Goal: Information Seeking & Learning: Learn about a topic

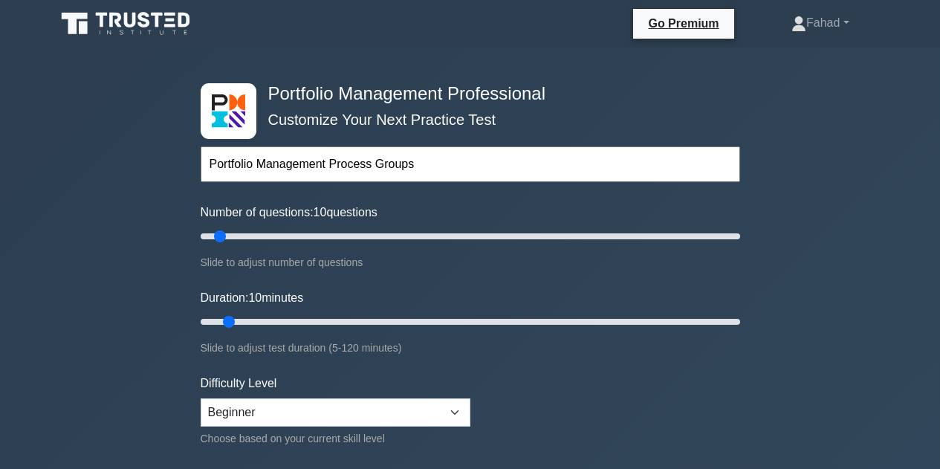
select select "beginner"
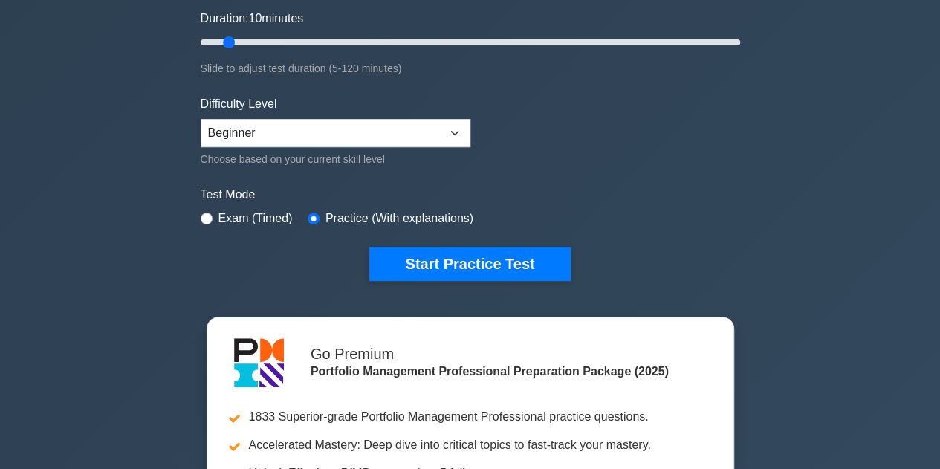
scroll to position [283, 0]
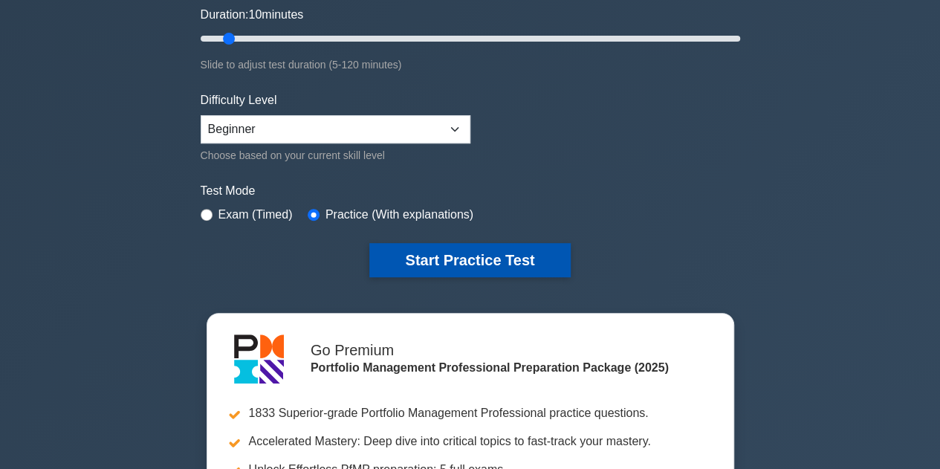
click at [420, 254] on button "Start Practice Test" at bounding box center [469, 260] width 201 height 34
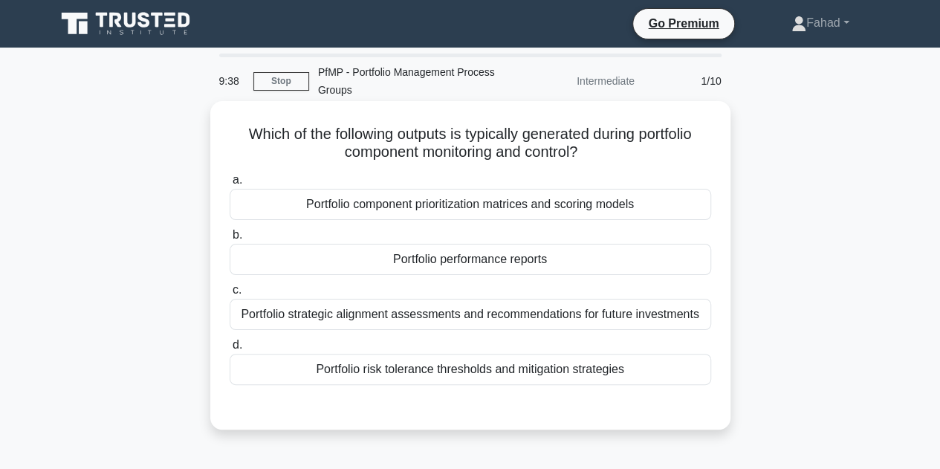
click at [649, 262] on div "Portfolio performance reports" at bounding box center [470, 259] width 481 height 31
click at [230, 240] on input "b. Portfolio performance reports" at bounding box center [230, 235] width 0 height 10
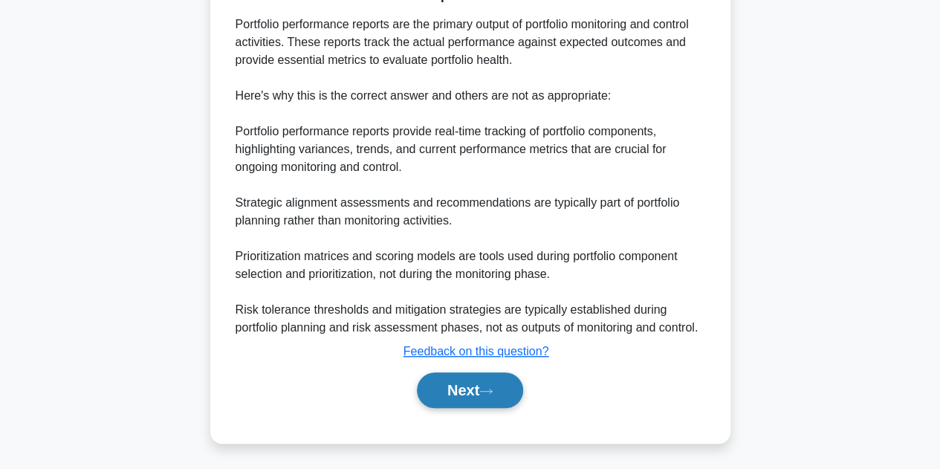
click at [491, 389] on icon at bounding box center [485, 391] width 13 height 8
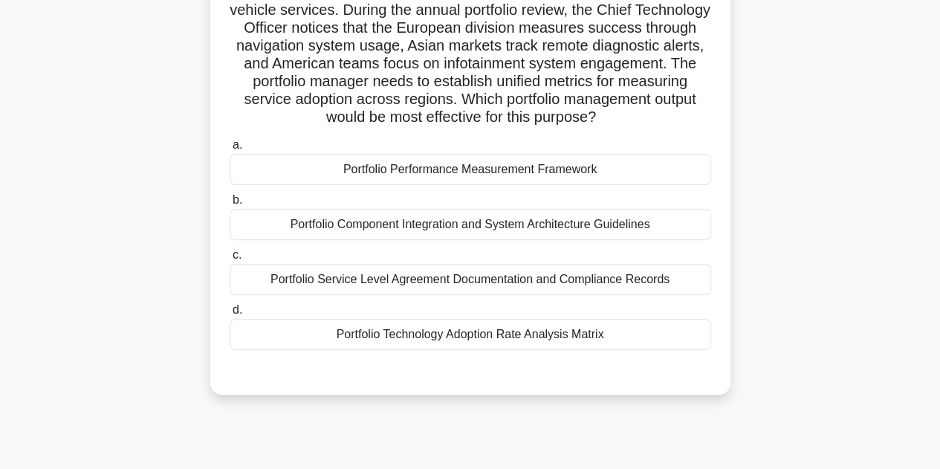
scroll to position [146, 0]
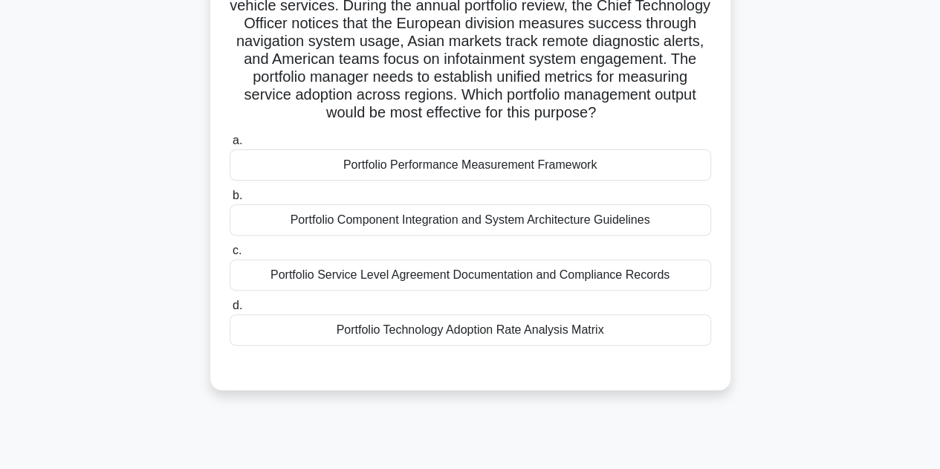
click at [682, 171] on div "Portfolio Performance Measurement Framework" at bounding box center [470, 164] width 481 height 31
click at [230, 146] on input "a. Portfolio Performance Measurement Framework" at bounding box center [230, 141] width 0 height 10
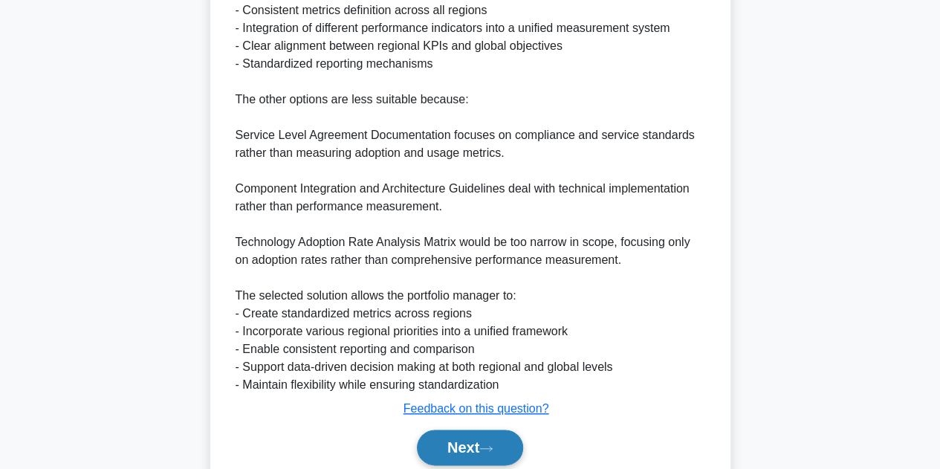
click at [493, 444] on icon at bounding box center [485, 448] width 13 height 8
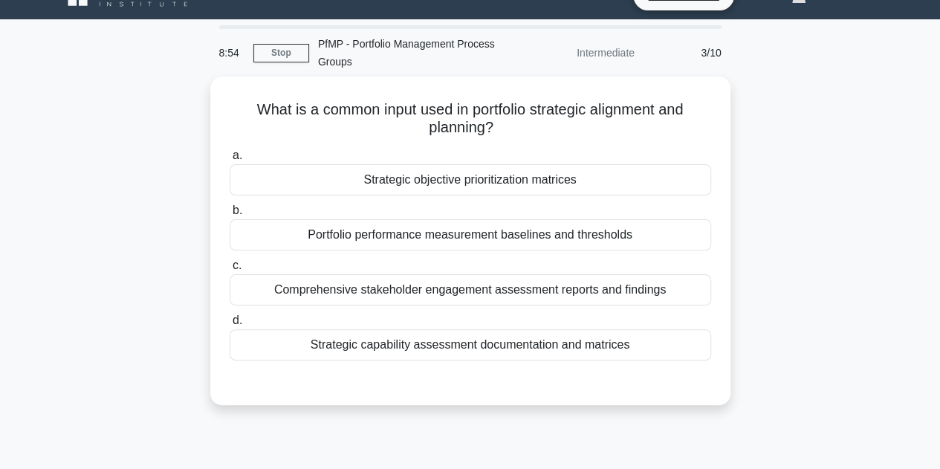
scroll to position [0, 0]
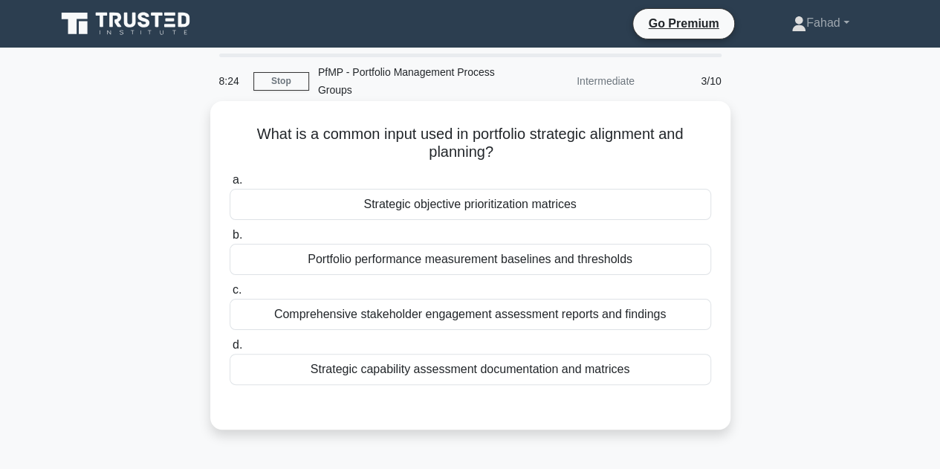
click at [698, 374] on div "Strategic capability assessment documentation and matrices" at bounding box center [470, 369] width 481 height 31
click at [230, 350] on input "d. Strategic capability assessment documentation and matrices" at bounding box center [230, 345] width 0 height 10
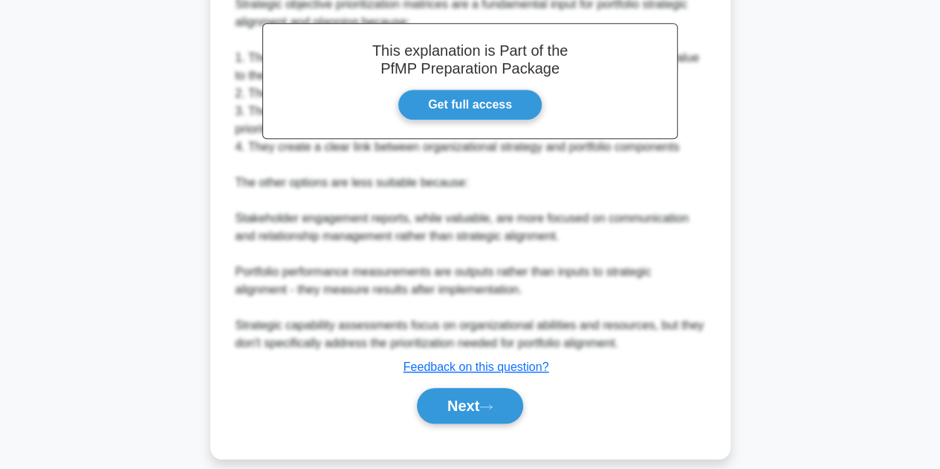
scroll to position [465, 0]
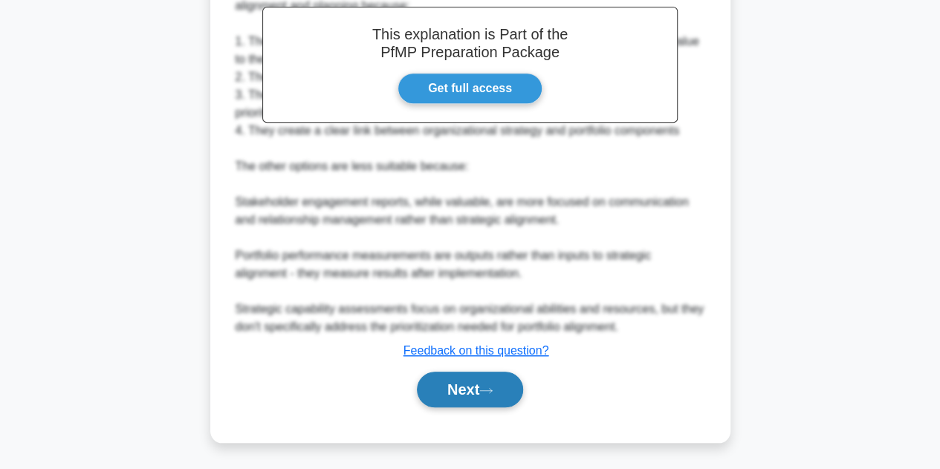
click at [502, 386] on button "Next" at bounding box center [470, 390] width 106 height 36
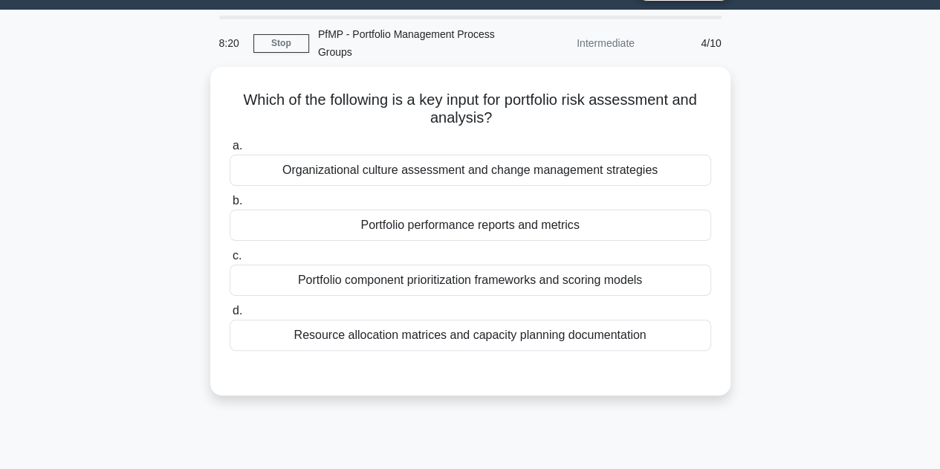
scroll to position [0, 0]
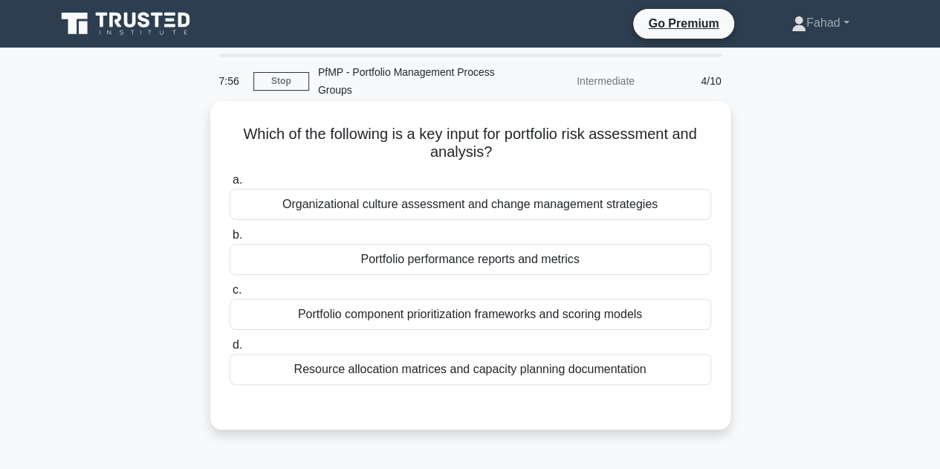
click at [673, 215] on div "Organizational culture assessment and change management strategies" at bounding box center [470, 204] width 481 height 31
click at [230, 185] on input "a. Organizational culture assessment and change management strategies" at bounding box center [230, 180] width 0 height 10
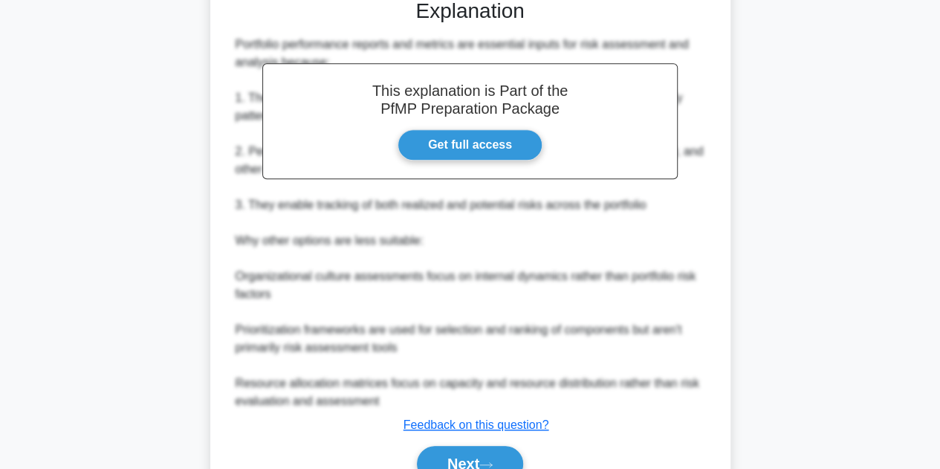
scroll to position [483, 0]
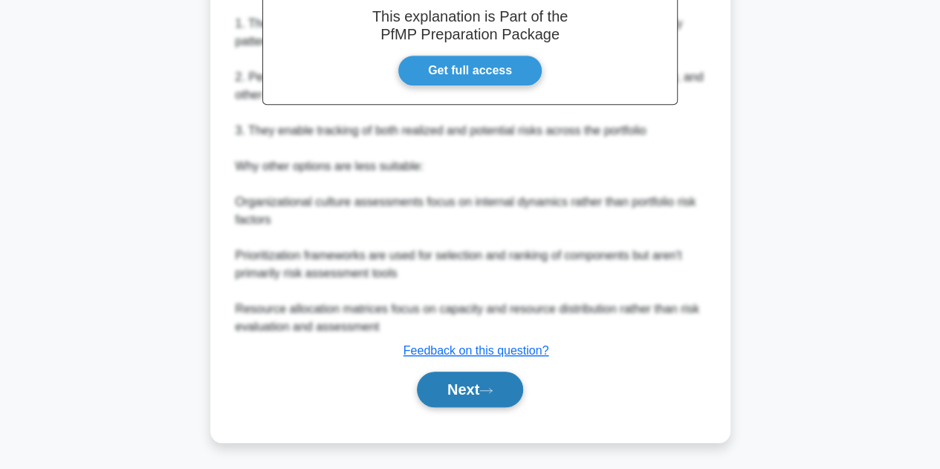
click at [493, 392] on icon at bounding box center [485, 390] width 13 height 8
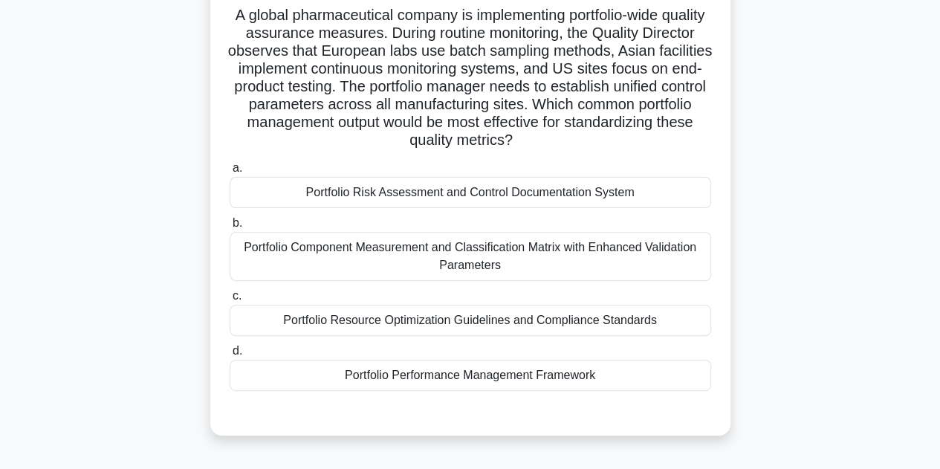
scroll to position [123, 0]
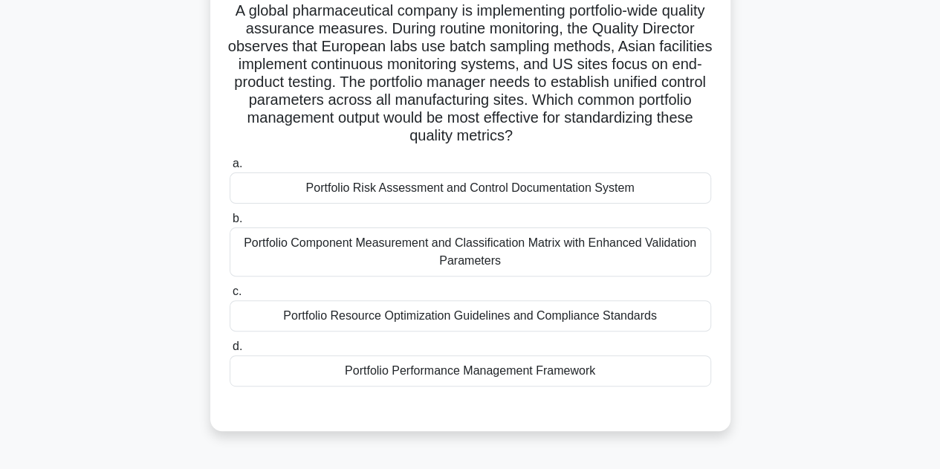
click at [267, 386] on div "Portfolio Performance Management Framework" at bounding box center [470, 370] width 481 height 31
click at [230, 351] on input "d. Portfolio Performance Management Framework" at bounding box center [230, 347] width 0 height 10
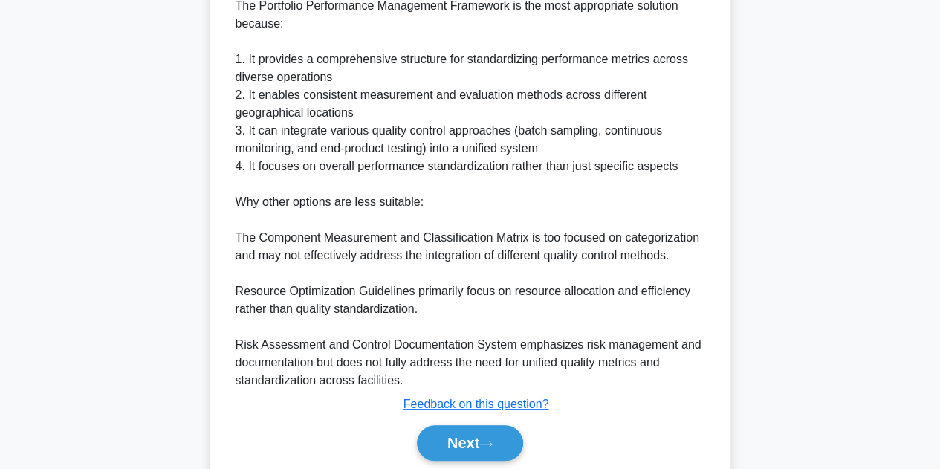
scroll to position [623, 0]
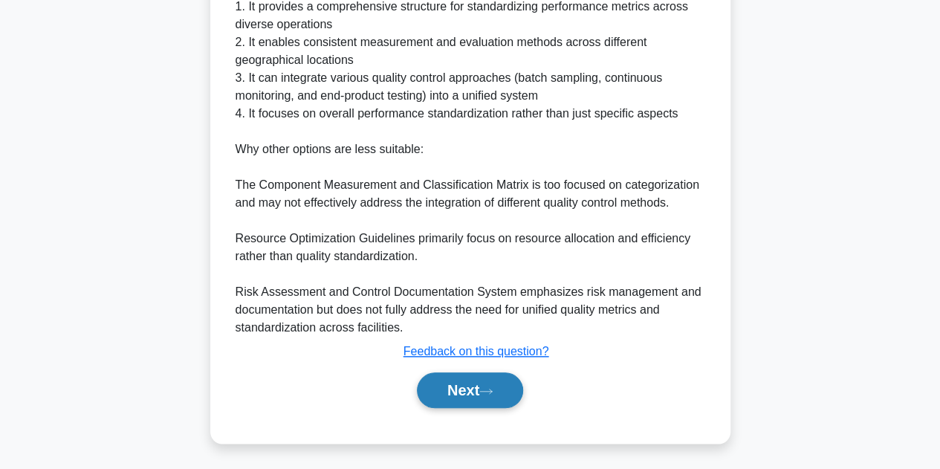
click at [453, 394] on button "Next" at bounding box center [470, 390] width 106 height 36
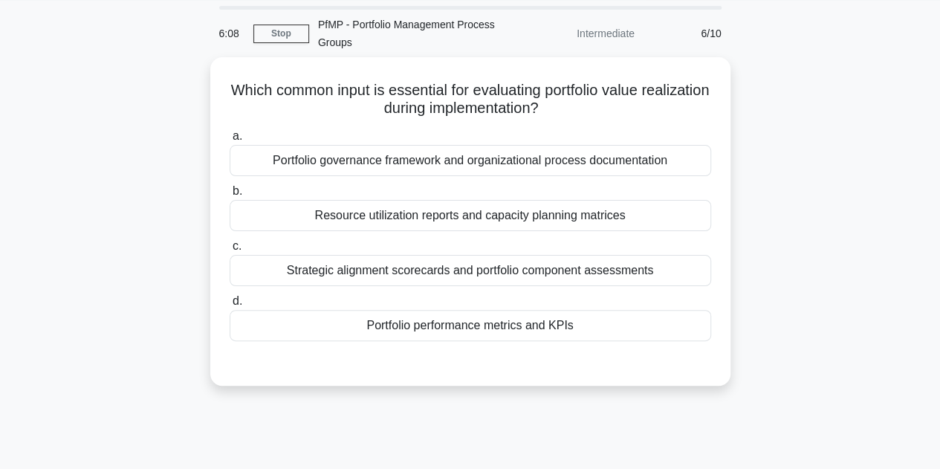
scroll to position [47, 0]
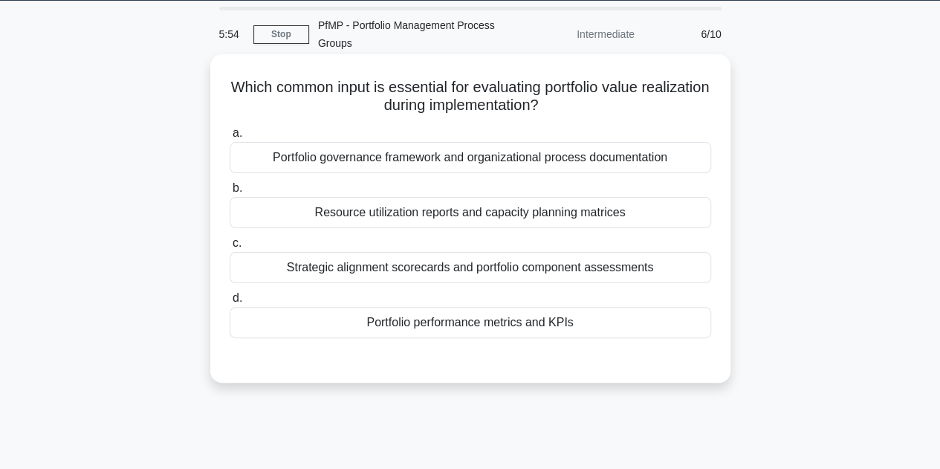
click at [692, 328] on div "Portfolio performance metrics and KPIs" at bounding box center [470, 322] width 481 height 31
click at [230, 303] on input "d. Portfolio performance metrics and KPIs" at bounding box center [230, 298] width 0 height 10
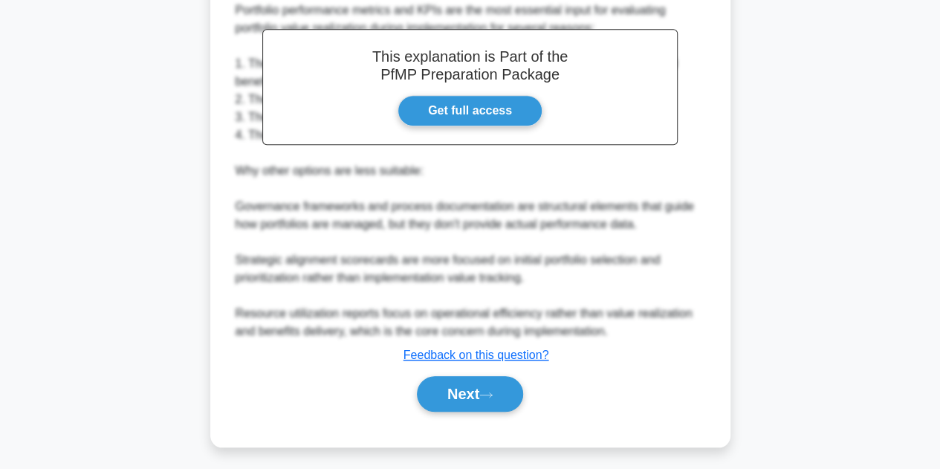
scroll to position [445, 0]
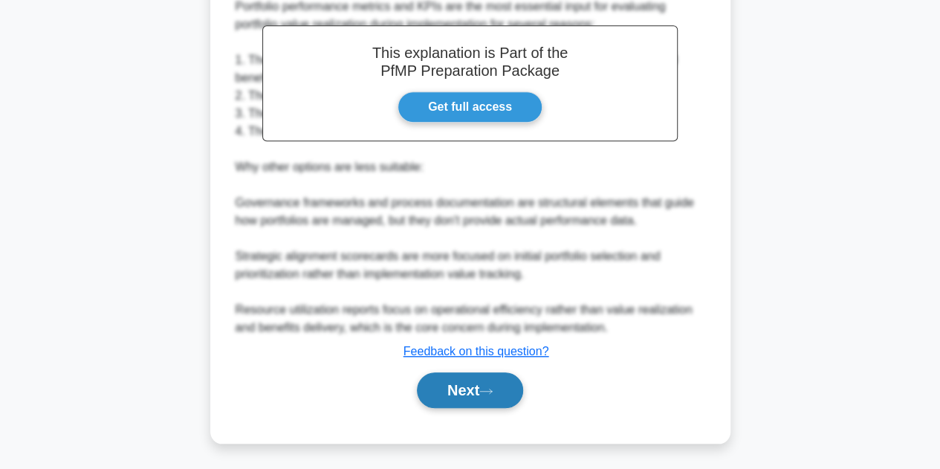
click at [514, 404] on button "Next" at bounding box center [470, 390] width 106 height 36
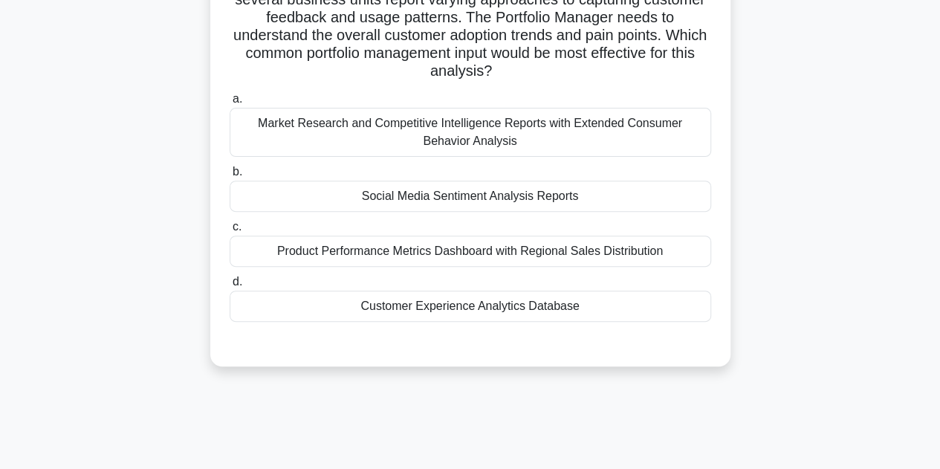
scroll to position [175, 0]
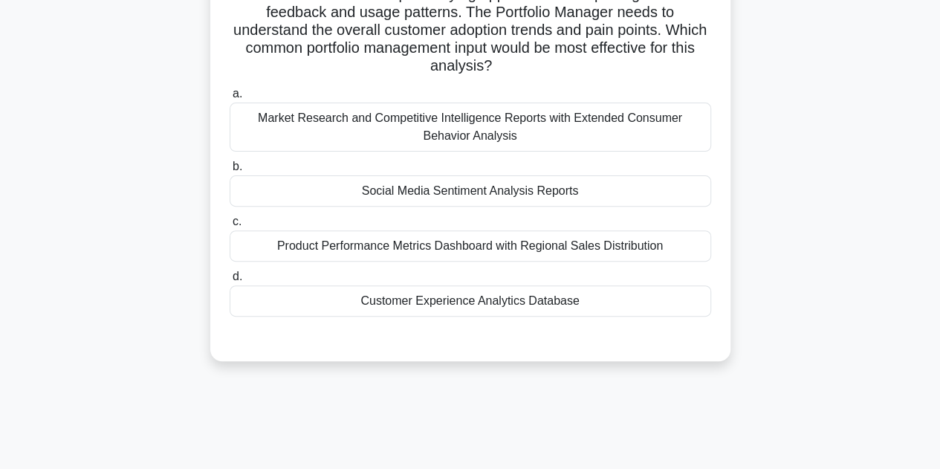
click at [708, 276] on label "d. Customer Experience Analytics Database" at bounding box center [470, 291] width 481 height 49
click at [230, 276] on input "d. Customer Experience Analytics Database" at bounding box center [230, 277] width 0 height 10
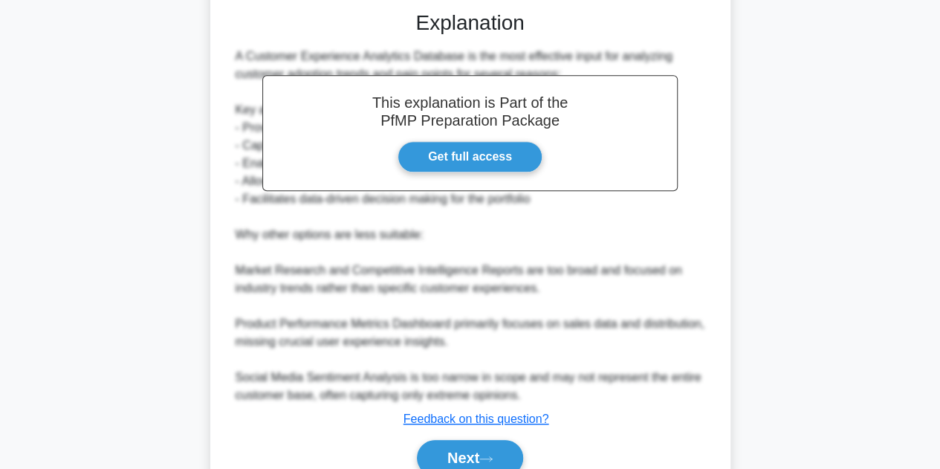
scroll to position [570, 0]
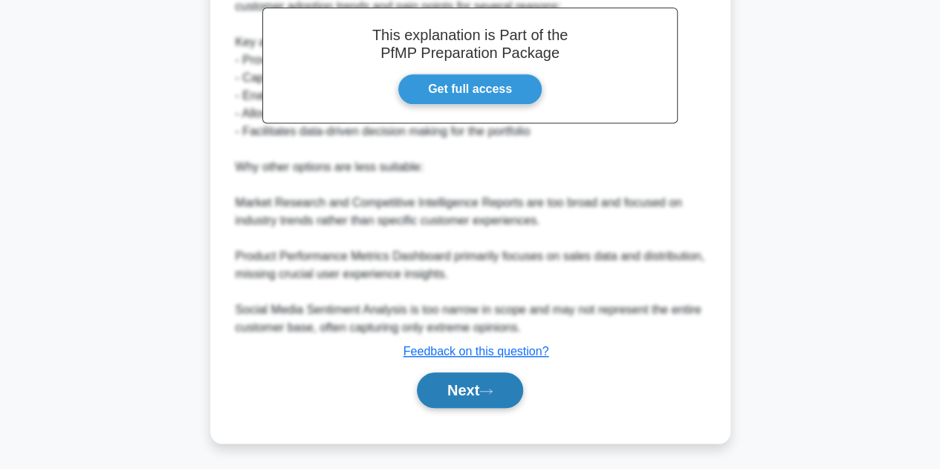
click at [493, 389] on icon at bounding box center [485, 391] width 13 height 8
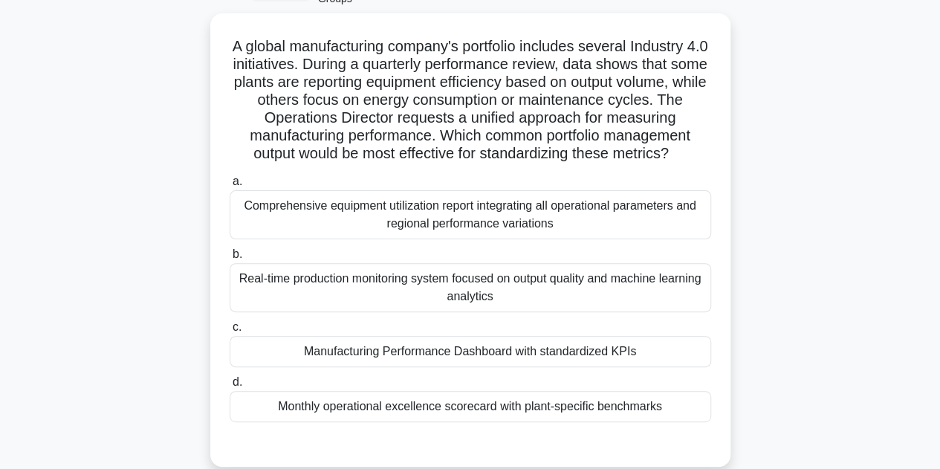
scroll to position [103, 0]
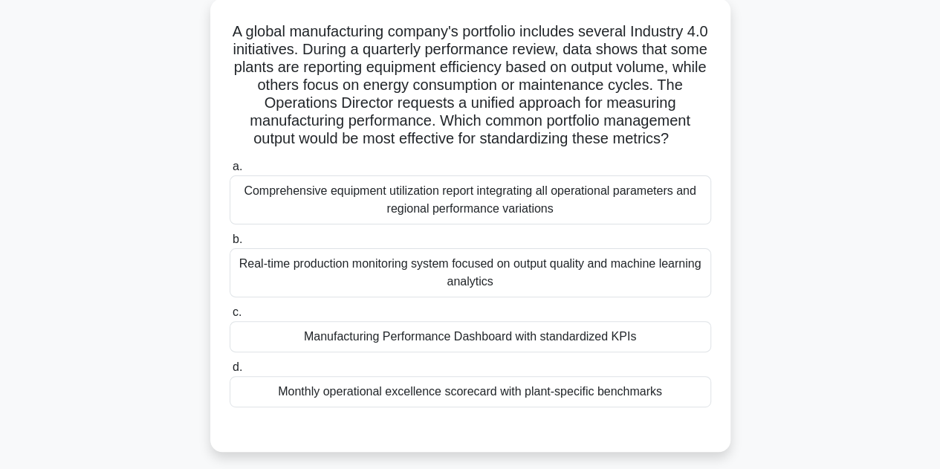
click at [691, 352] on div "Manufacturing Performance Dashboard with standardized KPIs" at bounding box center [470, 336] width 481 height 31
click at [230, 317] on input "c. Manufacturing Performance Dashboard with standardized KPIs" at bounding box center [230, 313] width 0 height 10
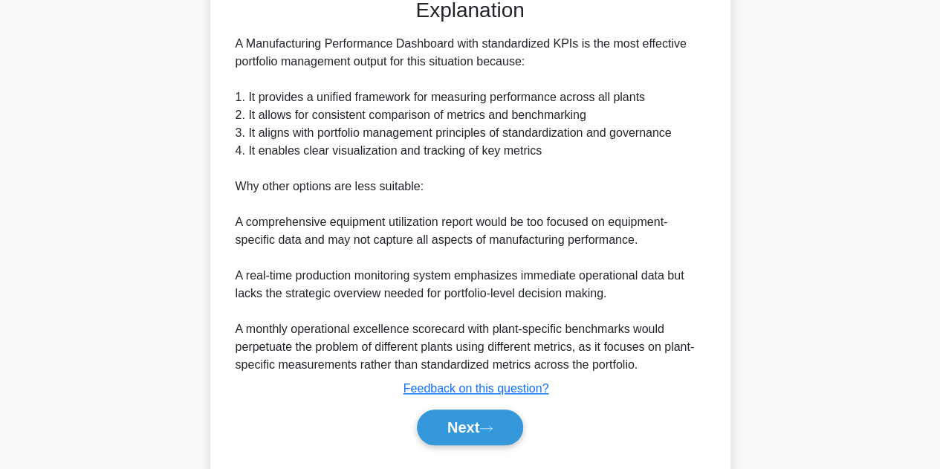
scroll to position [533, 0]
click at [498, 444] on button "Next" at bounding box center [470, 427] width 106 height 36
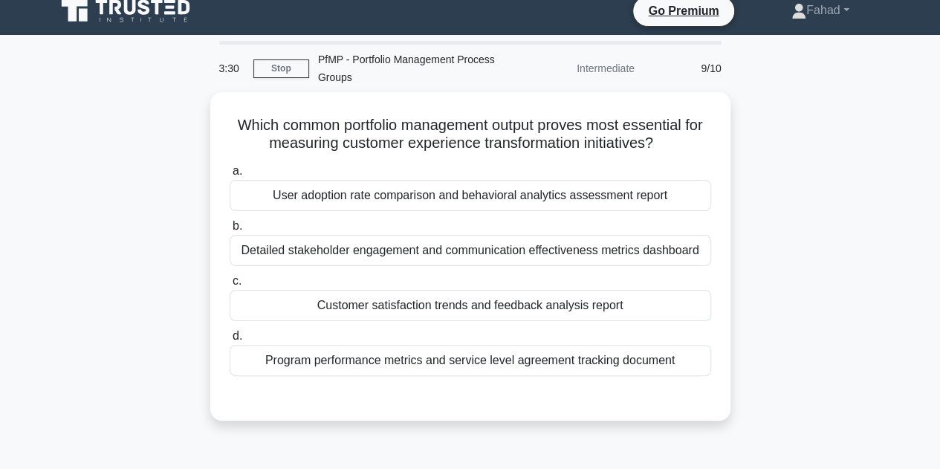
scroll to position [0, 0]
